Goal: Information Seeking & Learning: Learn about a topic

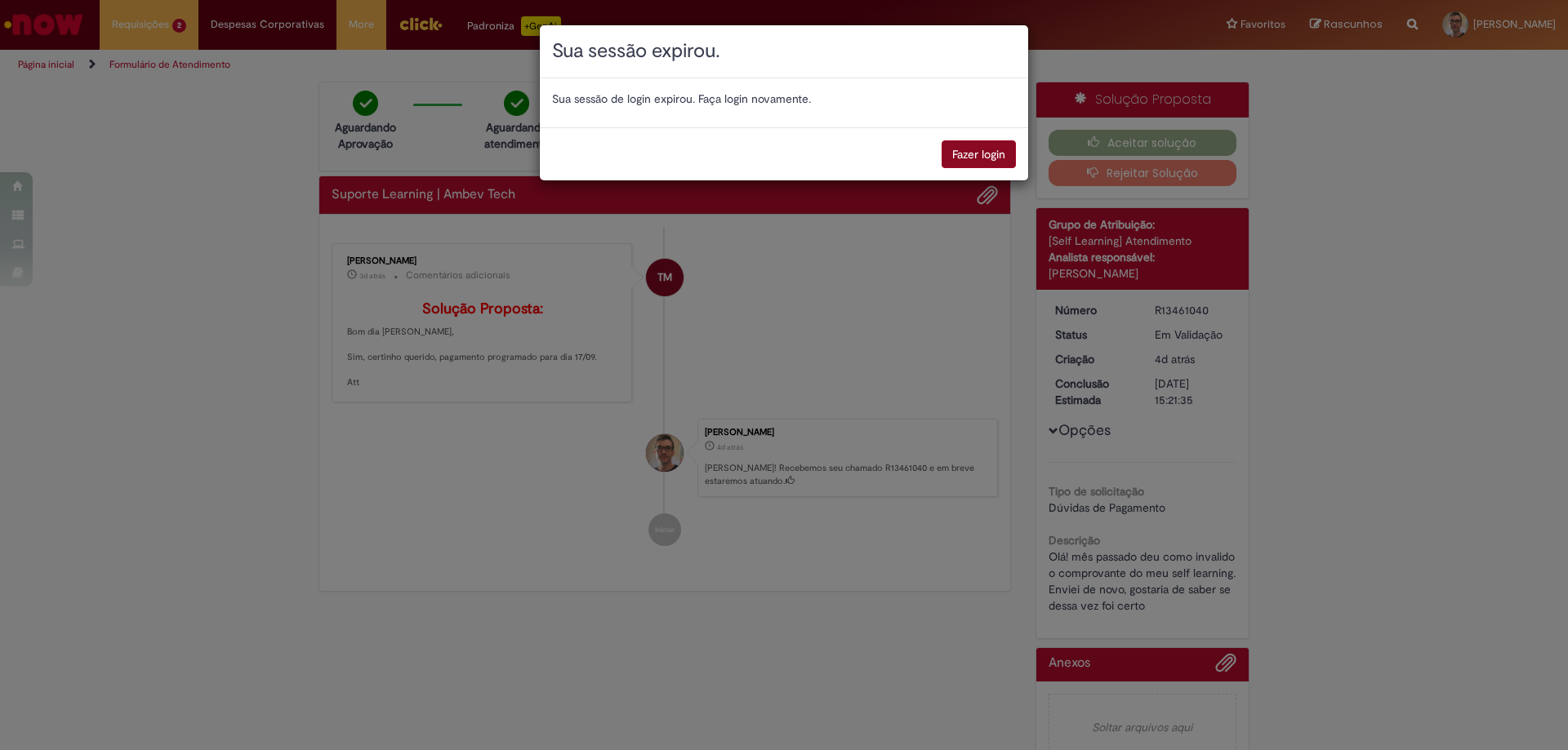
drag, startPoint x: 0, startPoint y: 0, endPoint x: 953, endPoint y: 153, distance: 965.2
click at [953, 153] on button "Fazer login" at bounding box center [979, 154] width 75 height 28
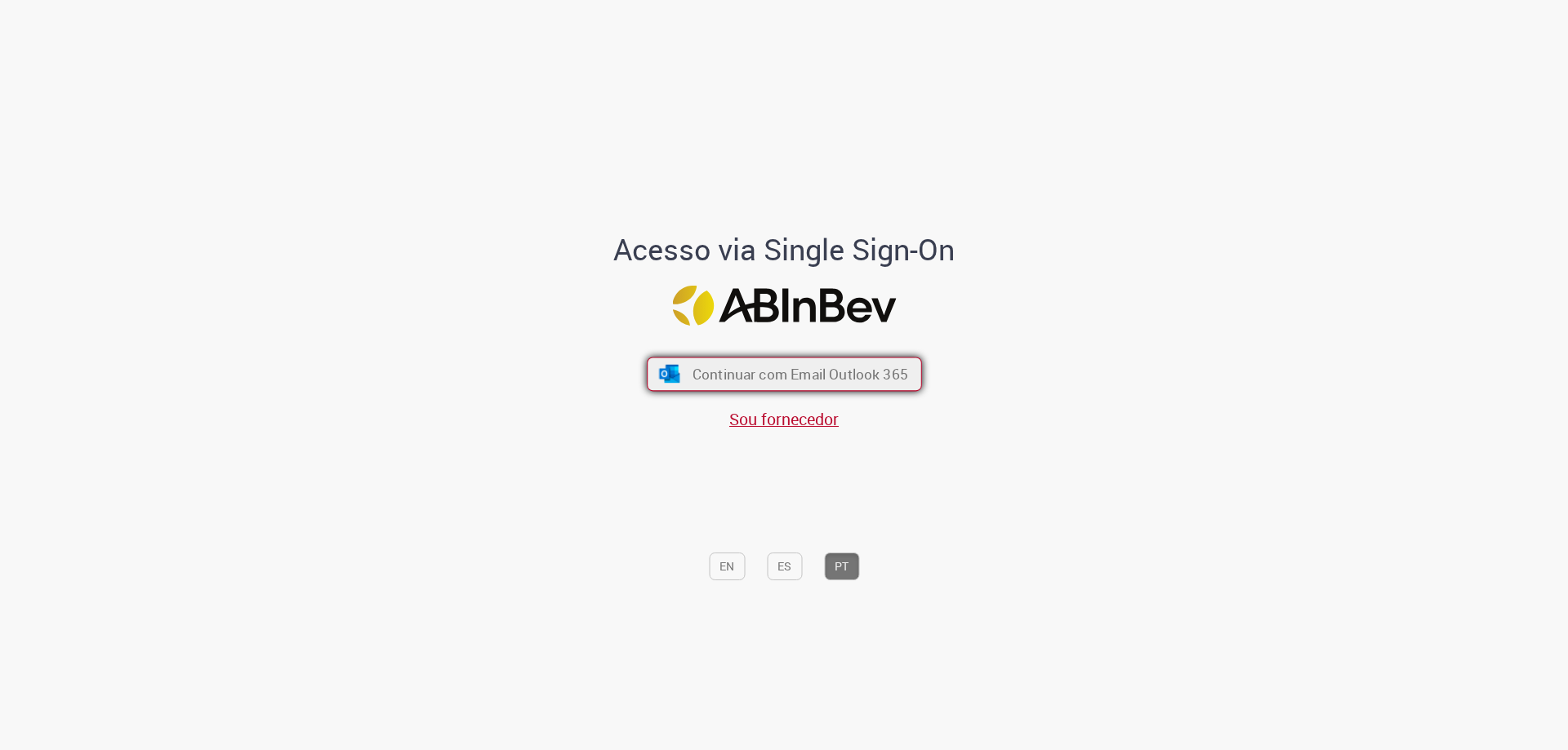
click at [673, 371] on img "submit" at bounding box center [669, 374] width 23 height 18
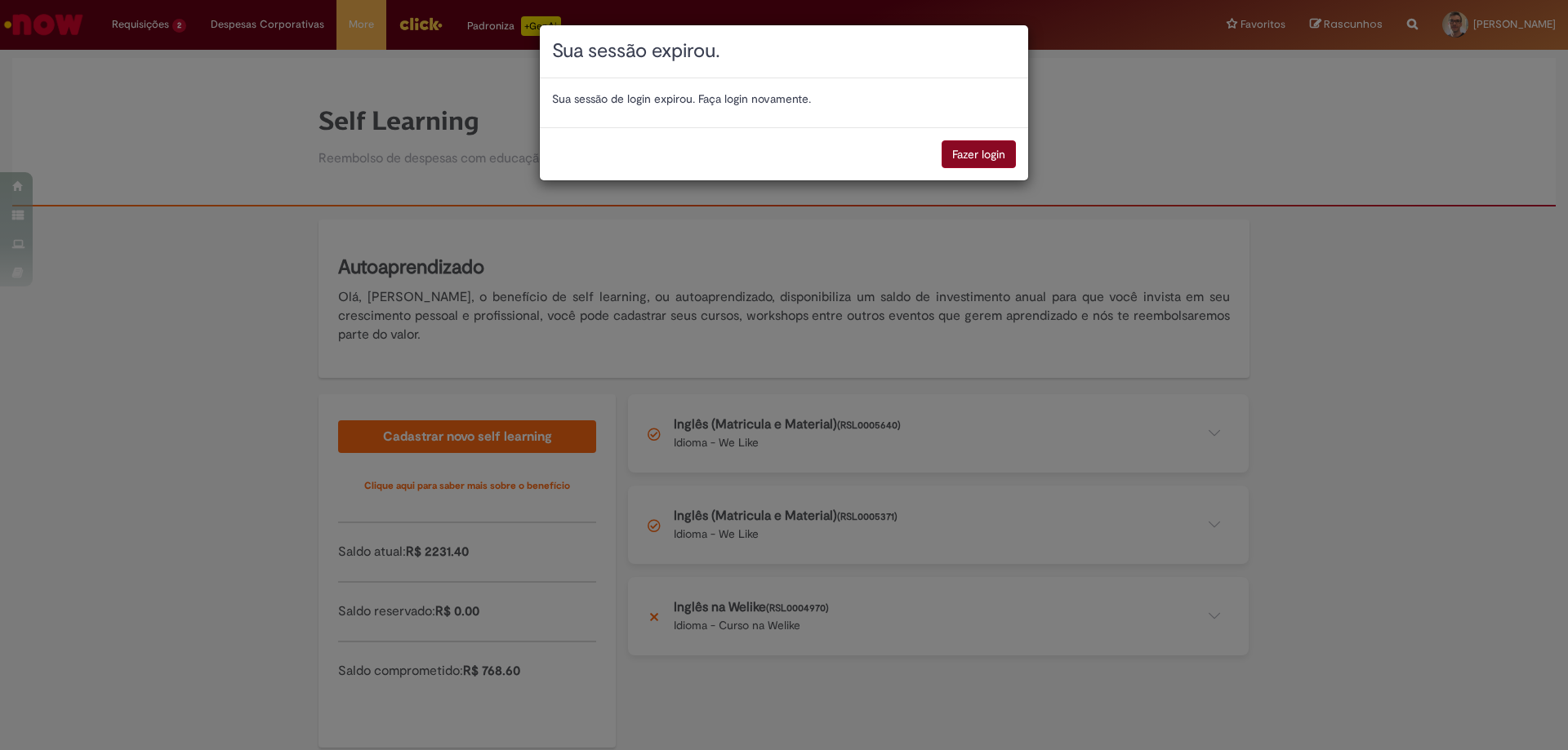
click at [973, 148] on button "Fazer login" at bounding box center [979, 154] width 75 height 28
